Goal: Task Accomplishment & Management: Manage account settings

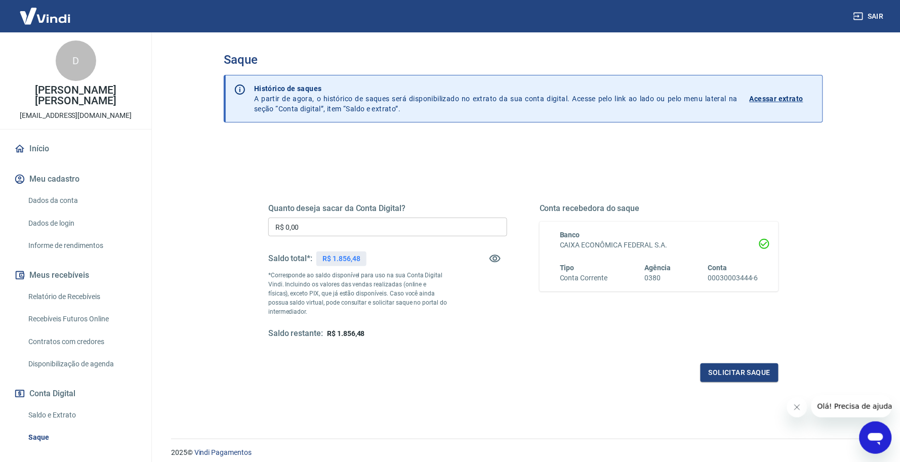
click at [52, 286] on link "Relatório de Recebíveis" at bounding box center [81, 296] width 115 height 21
